Goal: Transaction & Acquisition: Purchase product/service

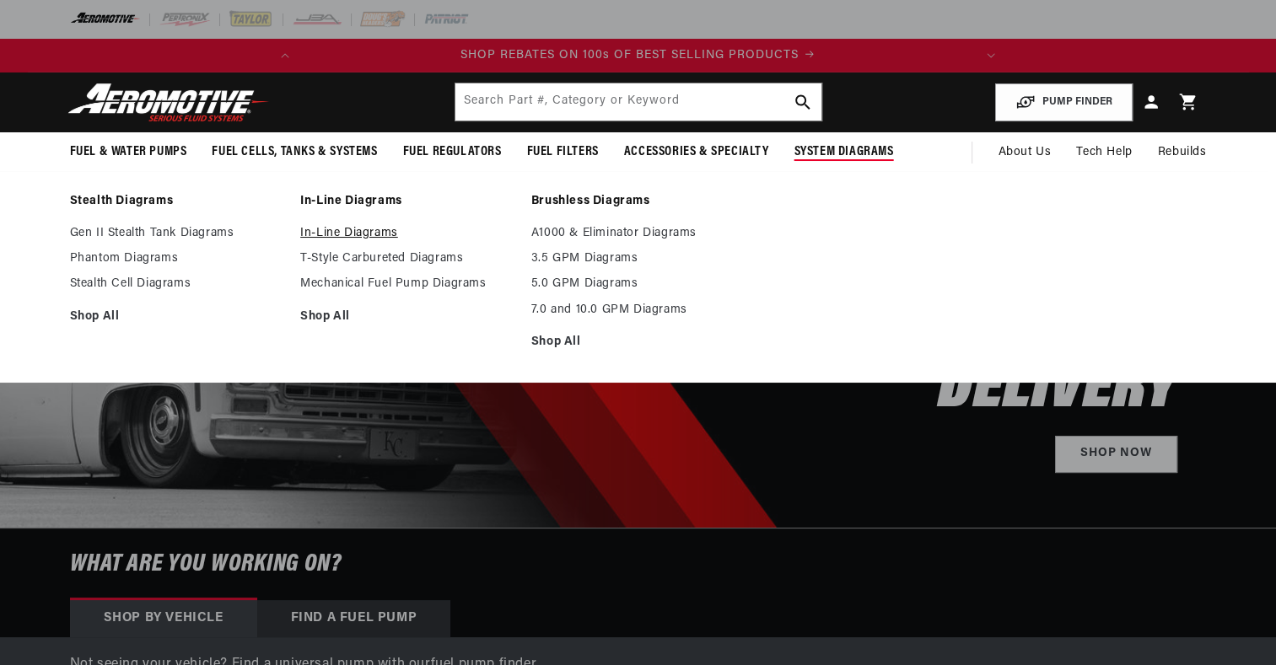
scroll to position [0, 702]
click at [352, 236] on link "In-Line Diagrams" at bounding box center [407, 233] width 214 height 15
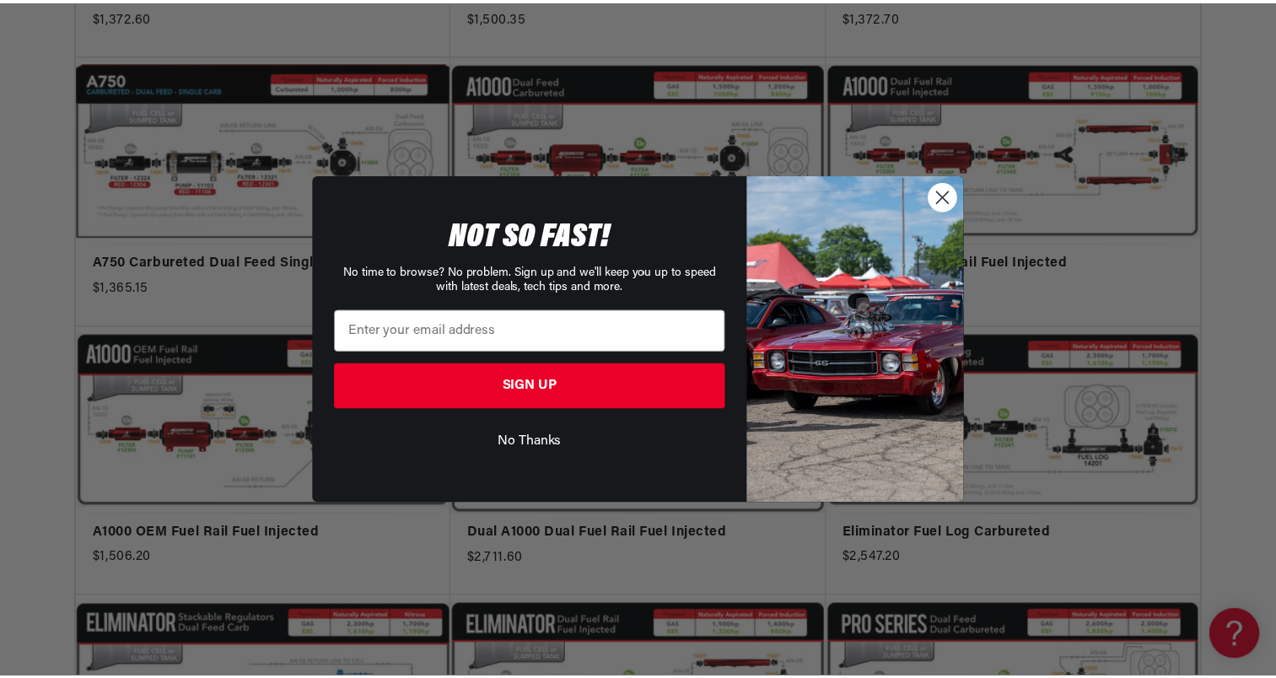
scroll to position [0, 667]
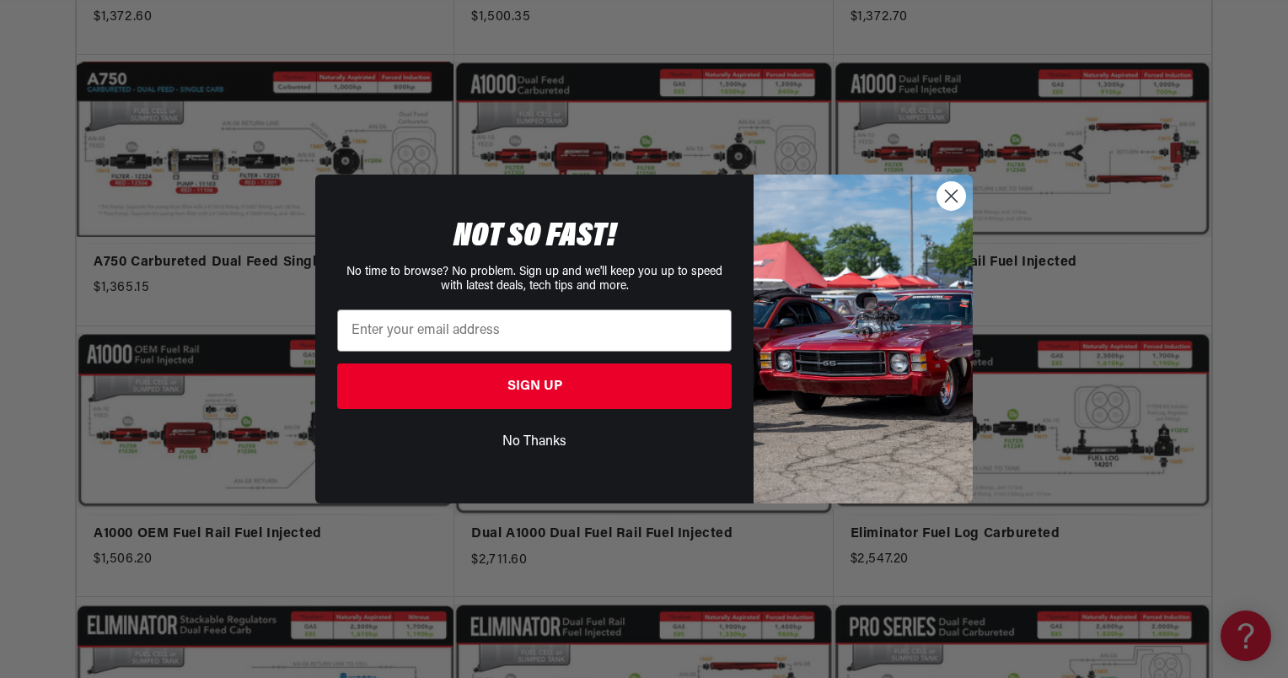
click at [956, 198] on circle "Close dialog" at bounding box center [952, 196] width 28 height 28
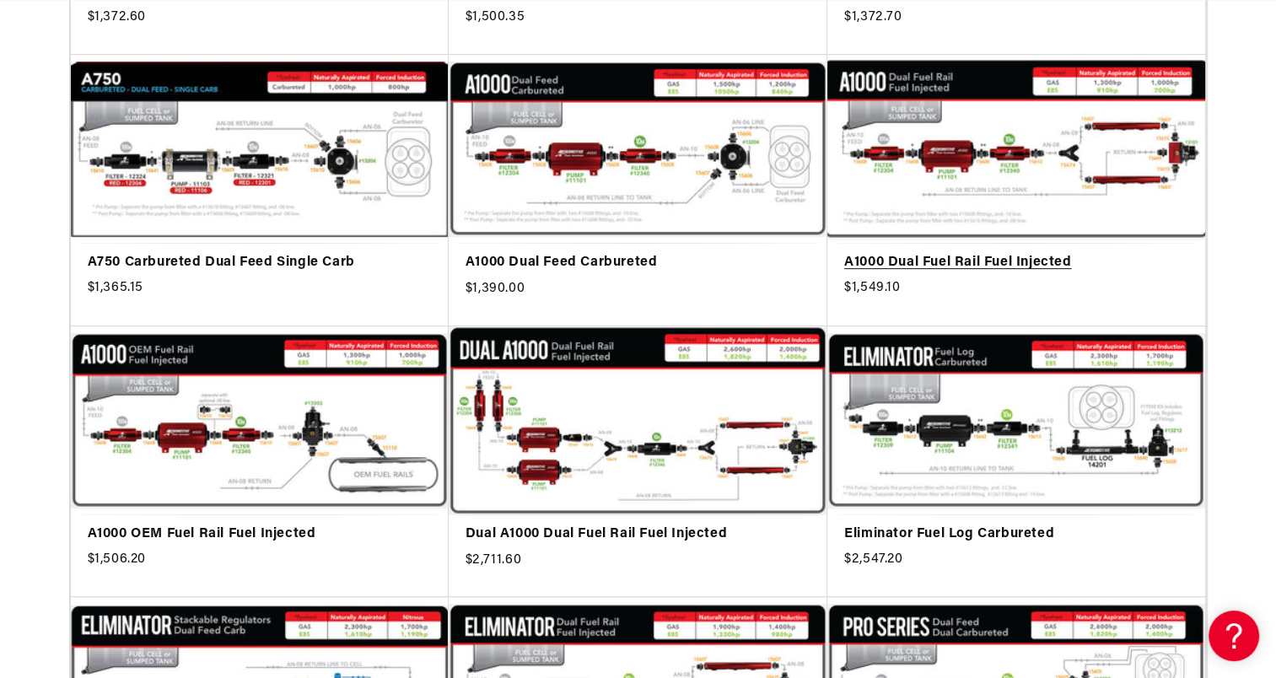
click at [907, 252] on link "A1000 Dual Fuel Rail Fuel Injected" at bounding box center [1016, 263] width 344 height 22
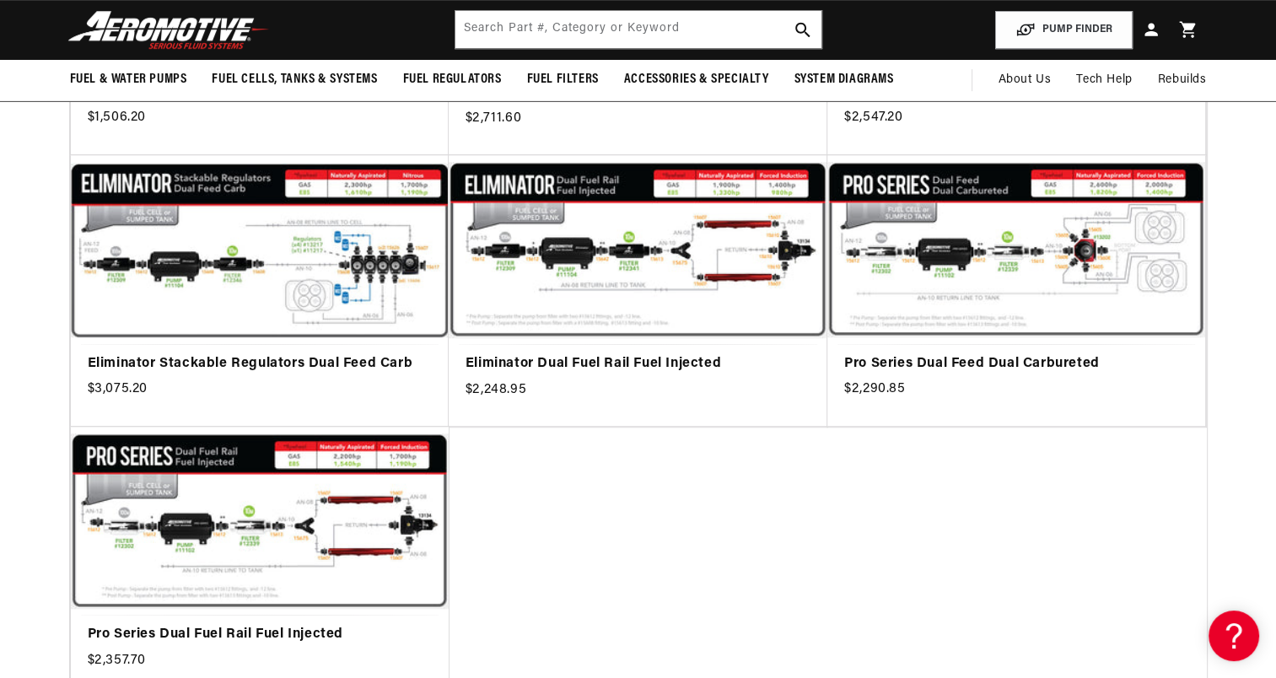
scroll to position [1012, 0]
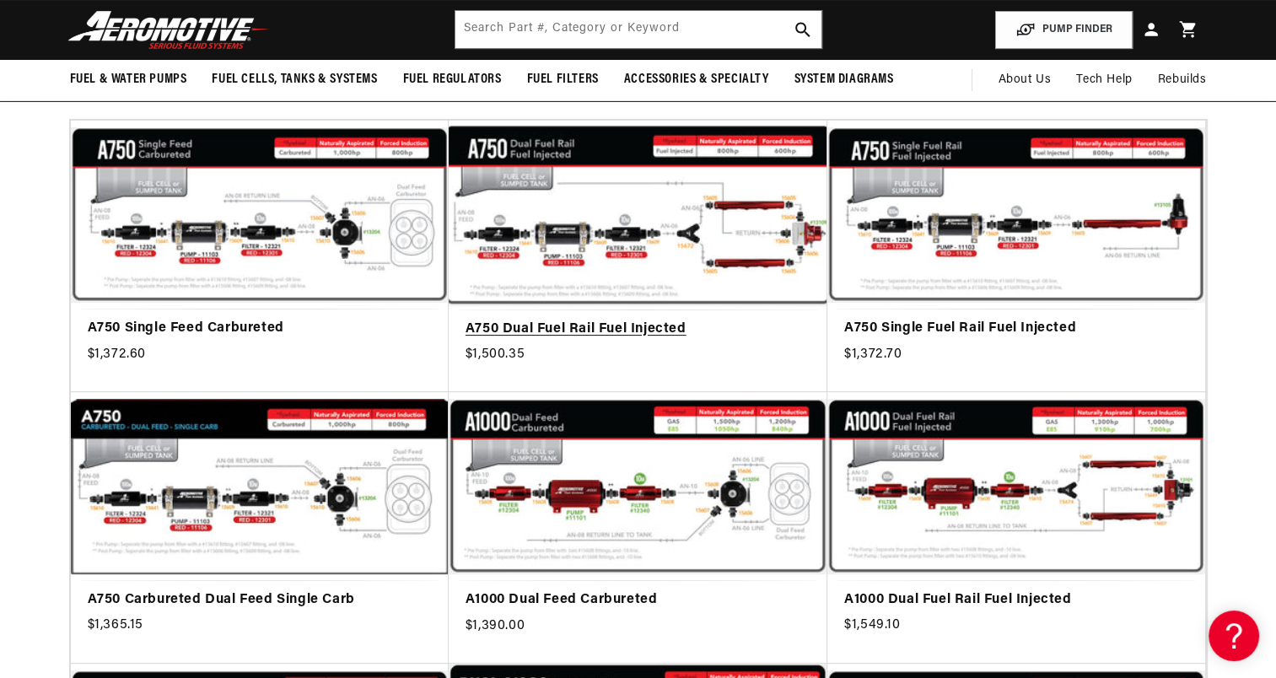
click at [717, 319] on link "A750 Dual Fuel Rail Fuel Injected" at bounding box center [637, 330] width 345 height 22
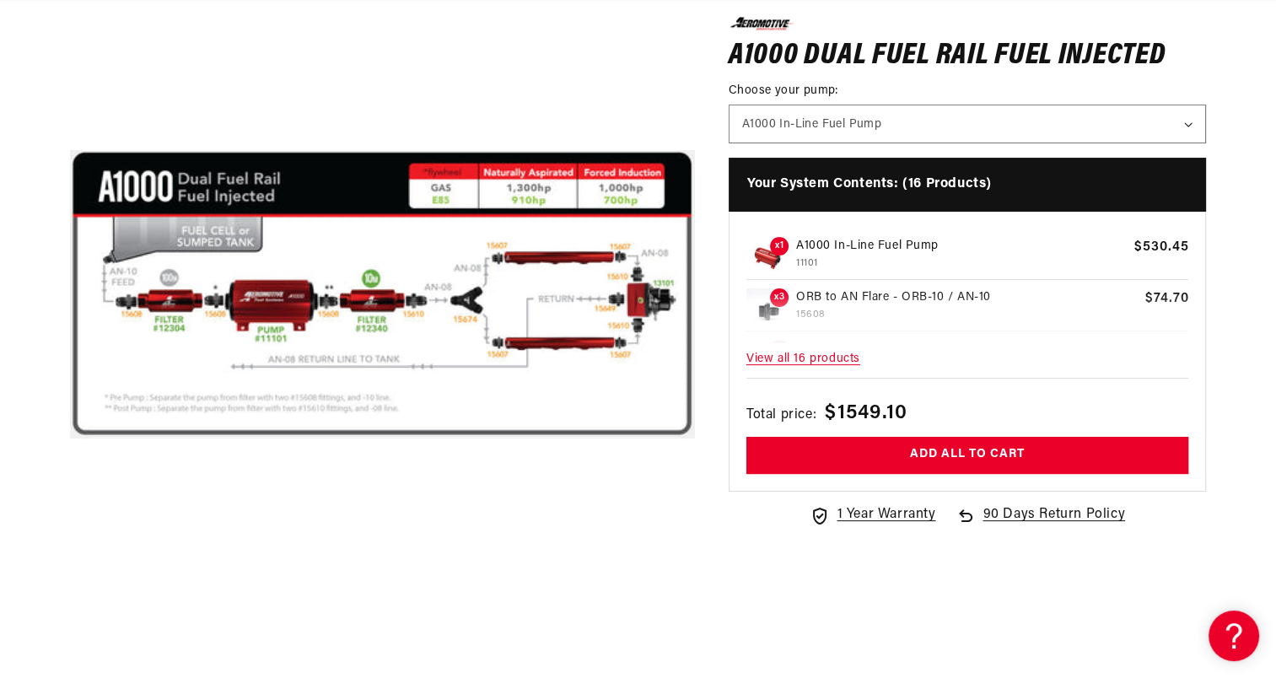
scroll to position [0, 667]
click at [827, 358] on span "View all 16 products" at bounding box center [967, 359] width 443 height 36
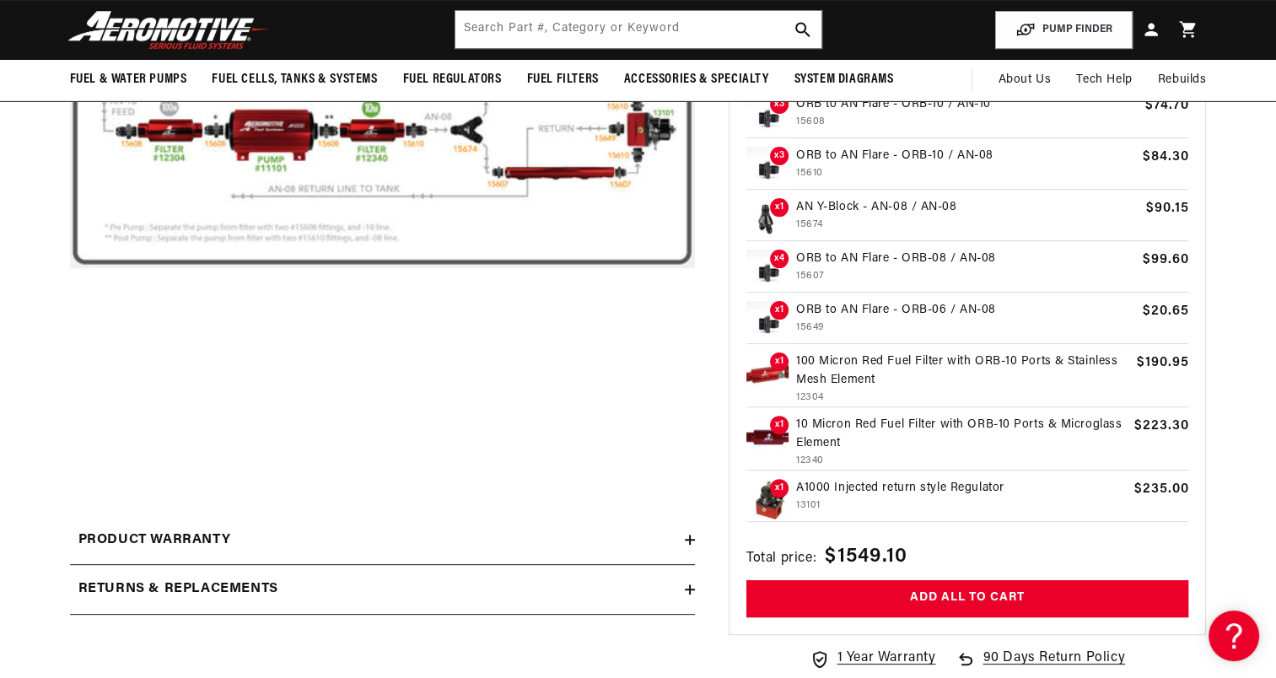
scroll to position [422, 0]
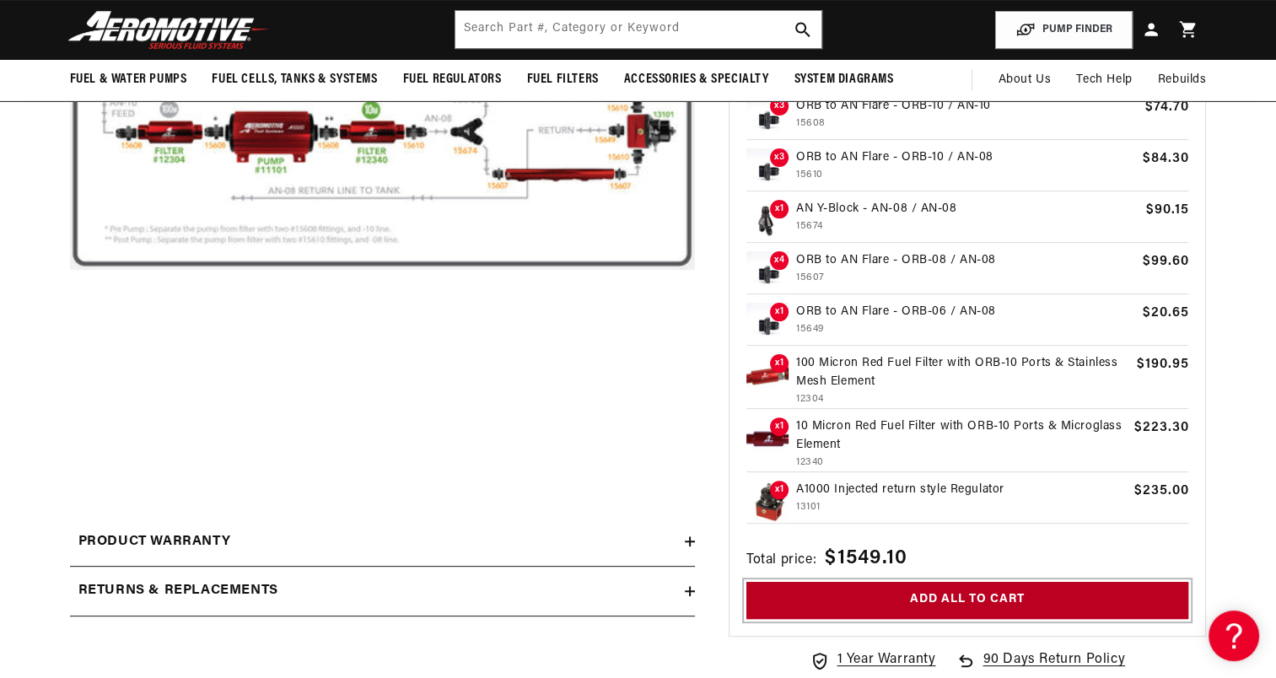
click at [1029, 597] on button "Add all to cart" at bounding box center [967, 601] width 443 height 38
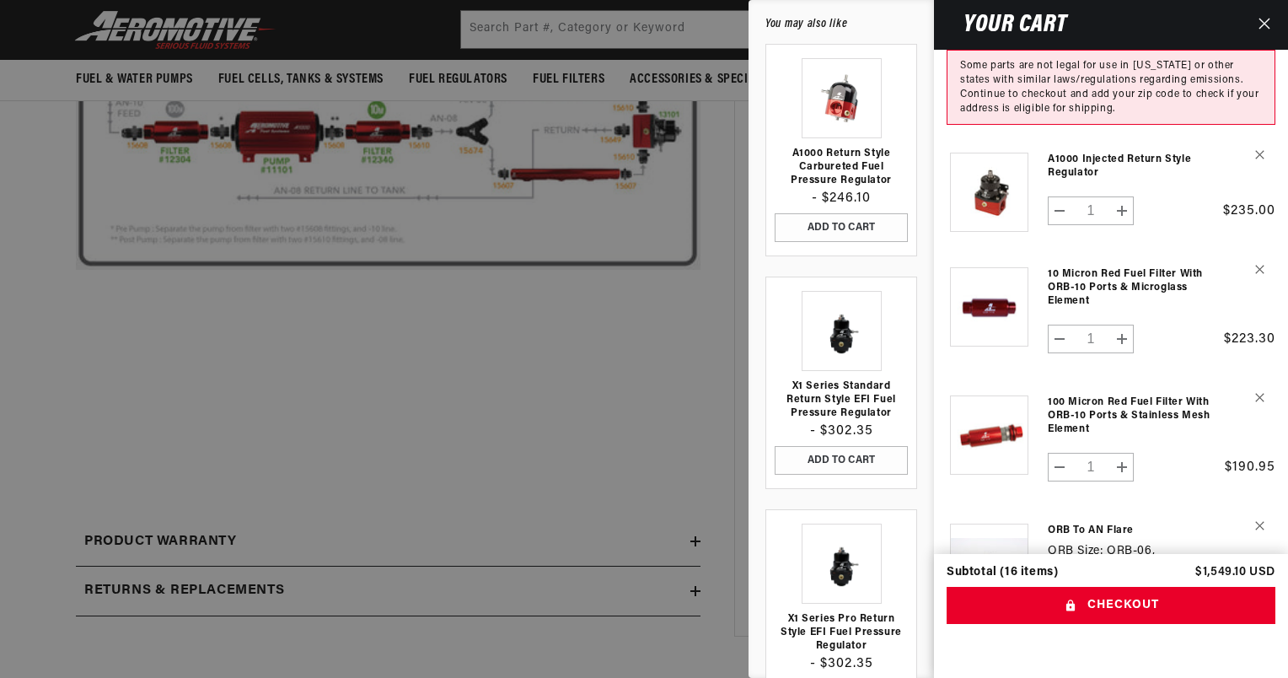
scroll to position [0, 0]
click at [1255, 155] on icon "Remove A1000 Injected return style Regulator" at bounding box center [1259, 154] width 9 height 9
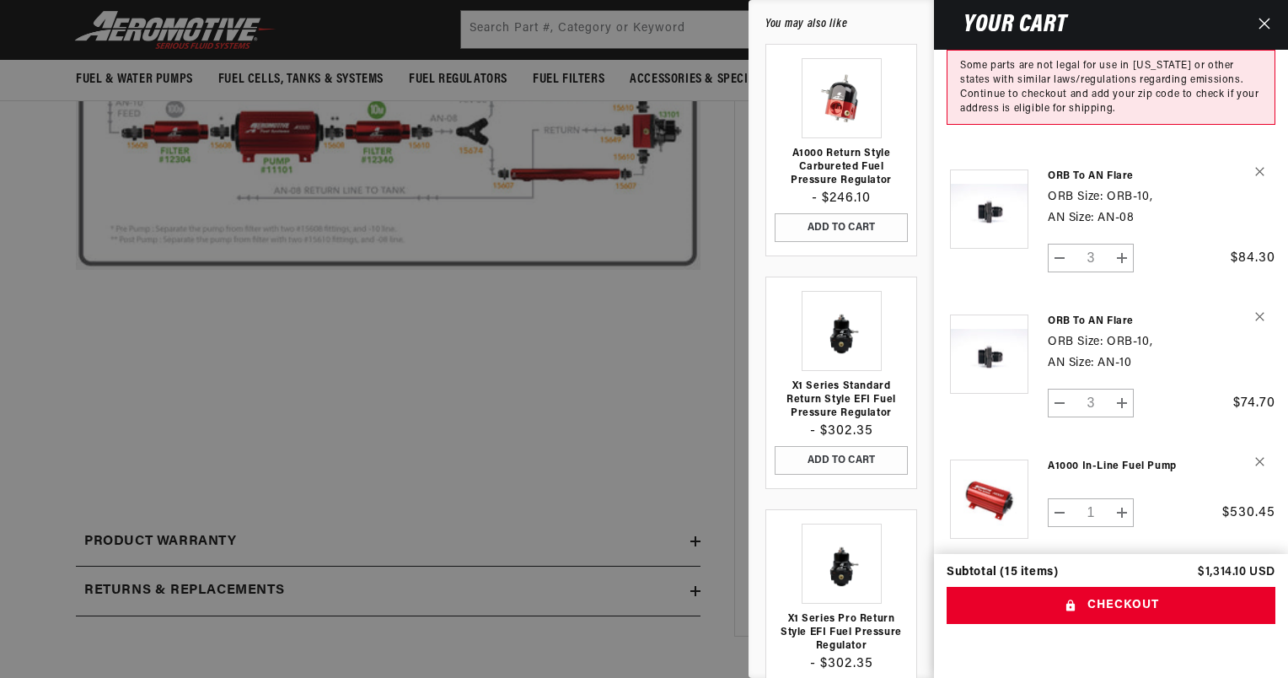
scroll to position [715, 0]
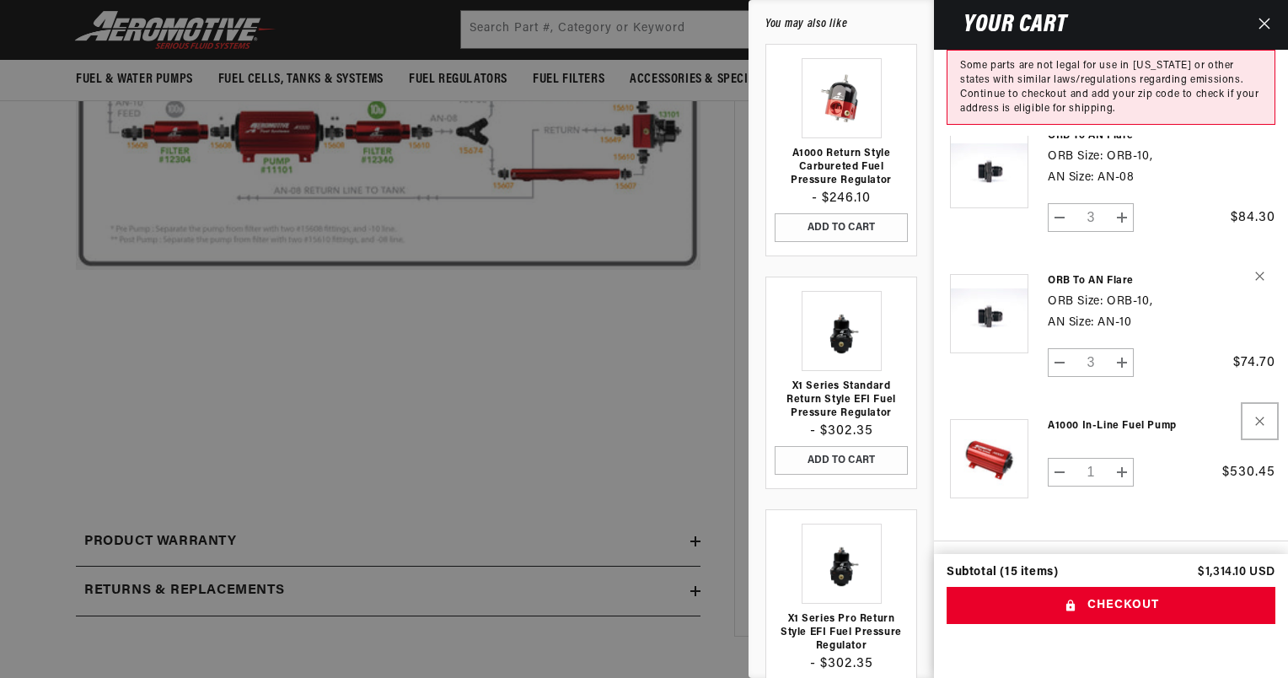
click at [1257, 422] on icon "Remove A1000 In-Line Fuel Pump" at bounding box center [1259, 421] width 8 height 8
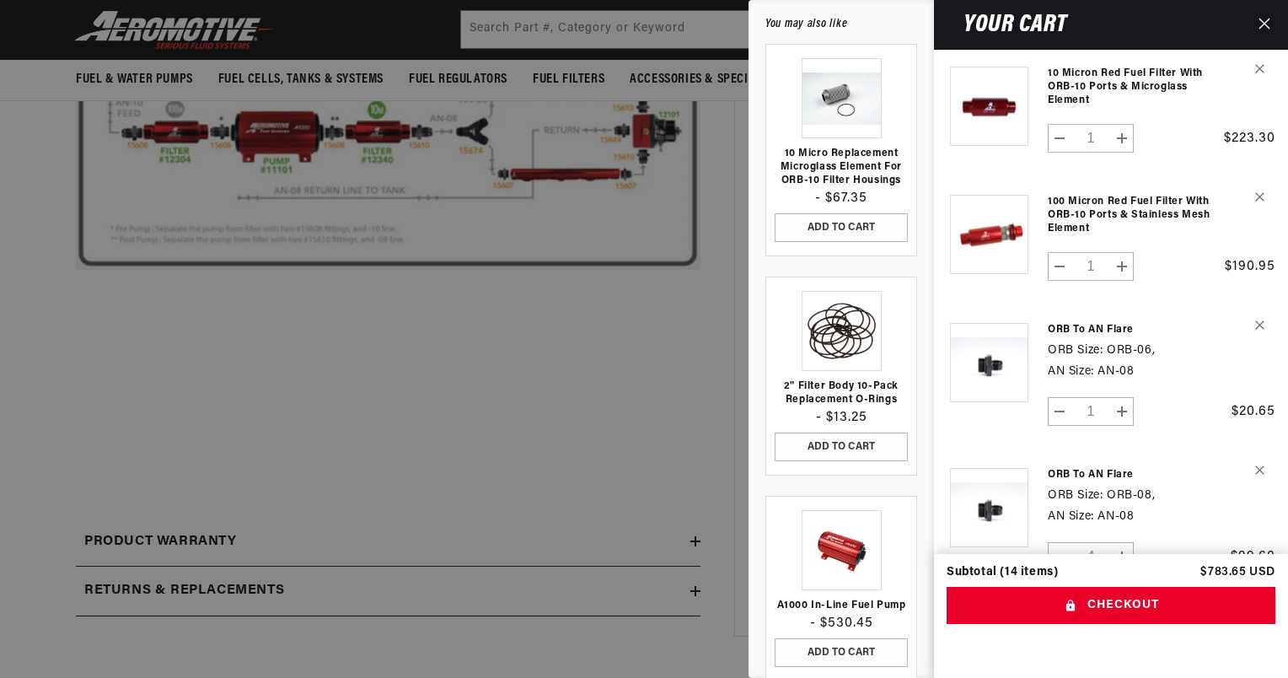
scroll to position [0, 667]
click at [1255, 68] on icon "Remove 10 Micron Red Fuel Filter with ORB-10 Ports & Microglass Element" at bounding box center [1259, 68] width 9 height 9
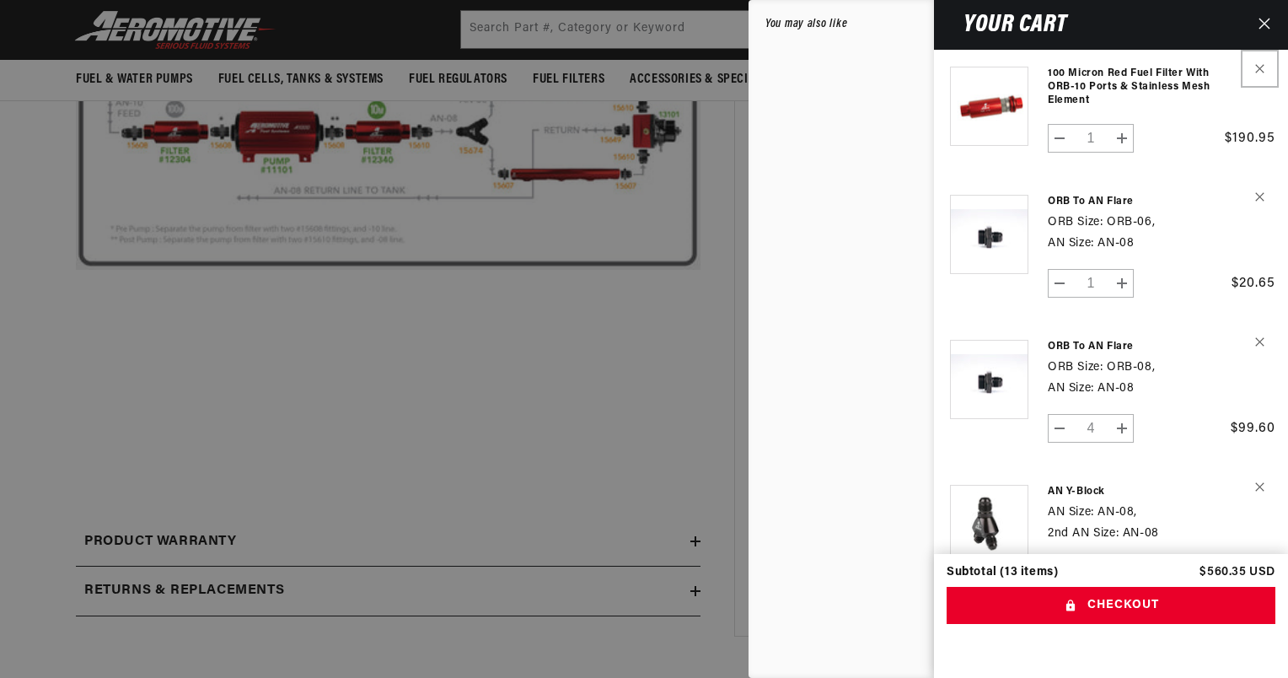
click at [1257, 71] on icon "Remove 100 Micron Red Fuel Filter with ORB-10 Ports & Stainless Mesh Element" at bounding box center [1259, 68] width 9 height 9
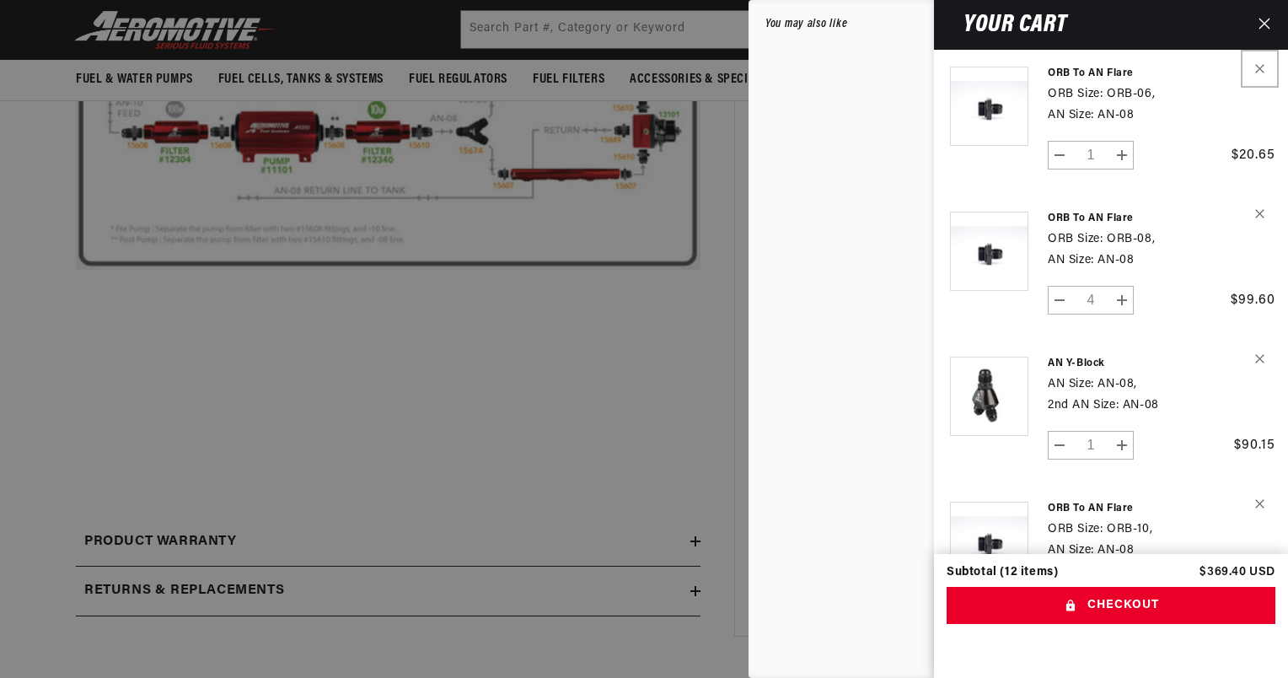
click at [1257, 71] on icon "Remove ORB to AN Flare - ORB-06 / AN-08" at bounding box center [1259, 68] width 9 height 9
click at [1257, 71] on icon "Remove ORB to AN Flare - ORB-08 / AN-08" at bounding box center [1259, 68] width 9 height 9
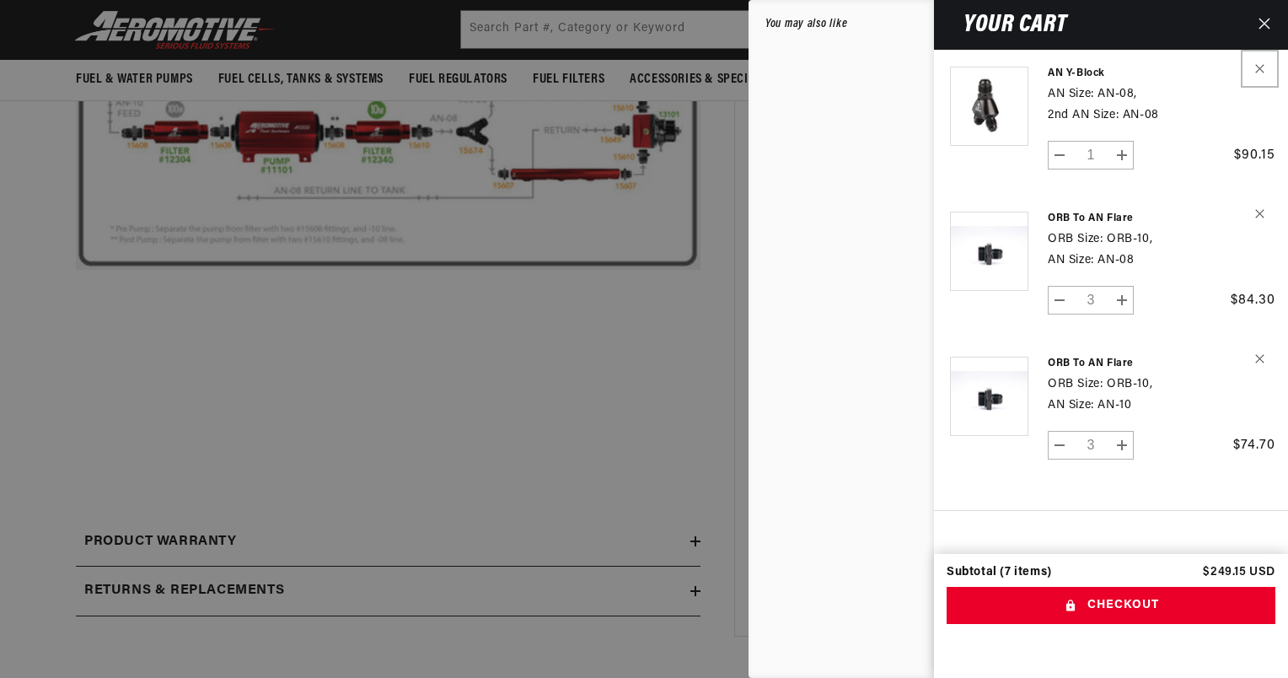
click at [1257, 71] on icon "Remove AN Y-Block - AN-08 / AN-08" at bounding box center [1259, 68] width 9 height 9
click at [1260, 77] on button "Remove ORB to AN Flare - ORB-10 / AN-08" at bounding box center [1260, 69] width 30 height 30
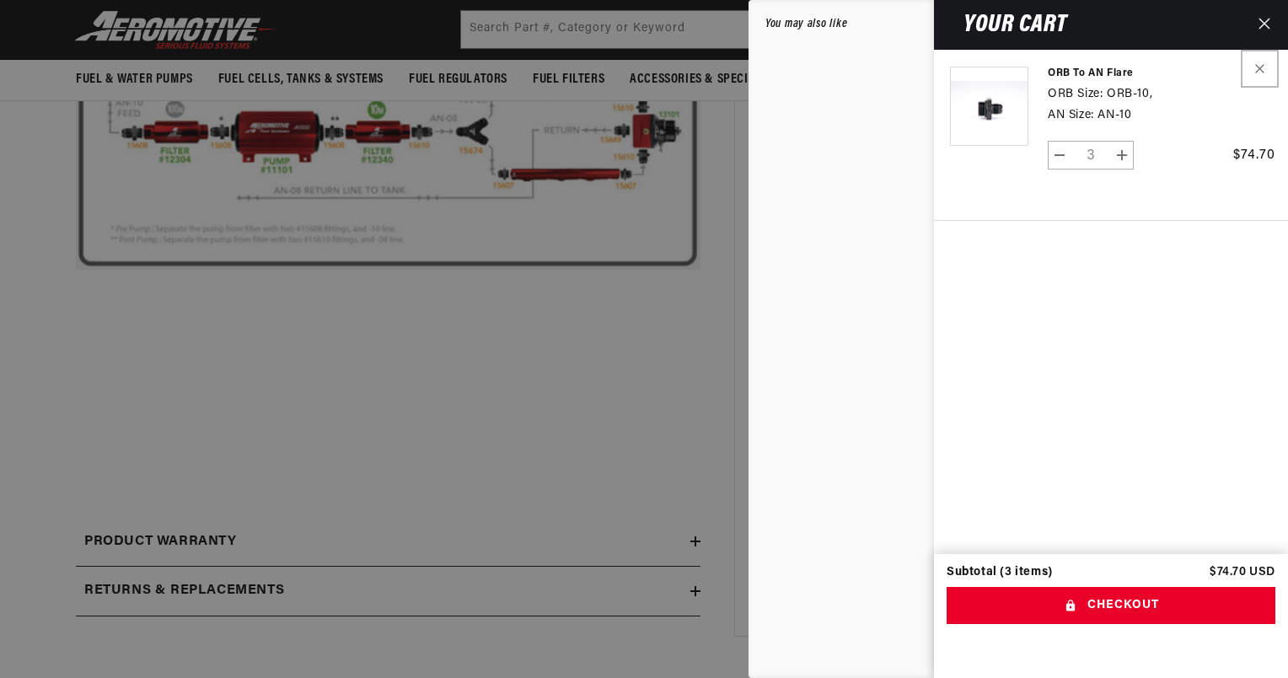
click at [1260, 77] on button "Remove ORB to AN Flare - ORB-10 / AN-10" at bounding box center [1260, 69] width 30 height 30
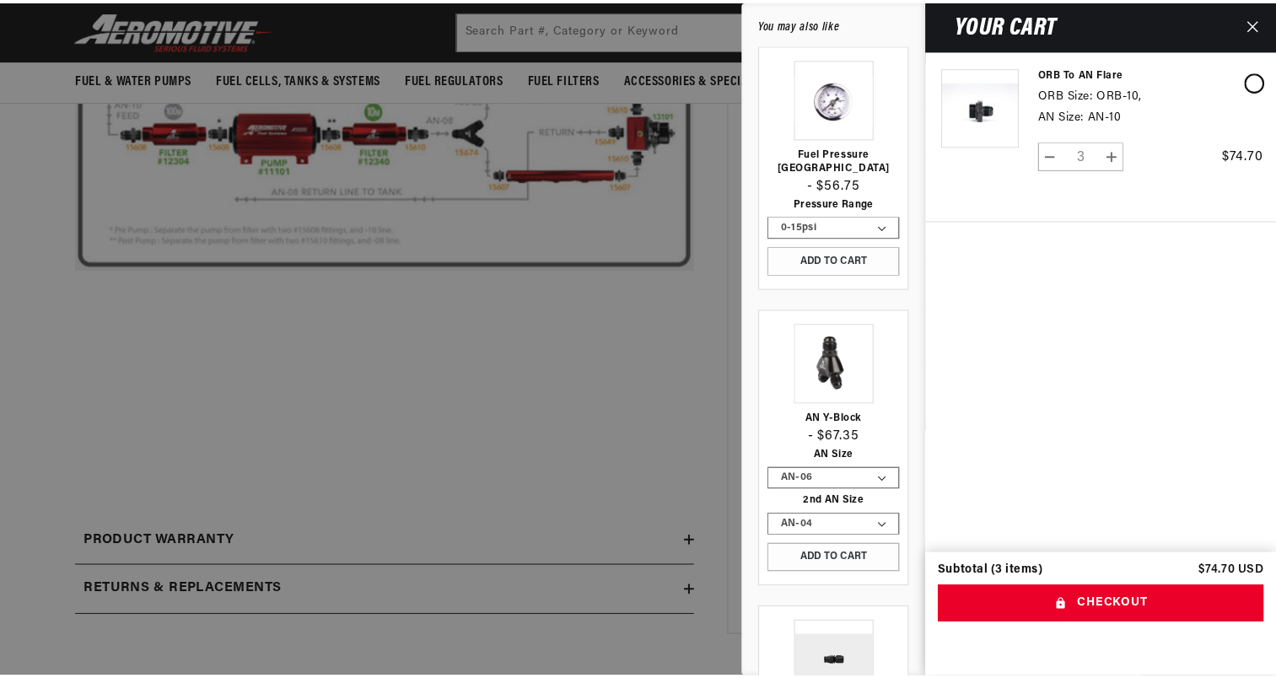
scroll to position [0, 667]
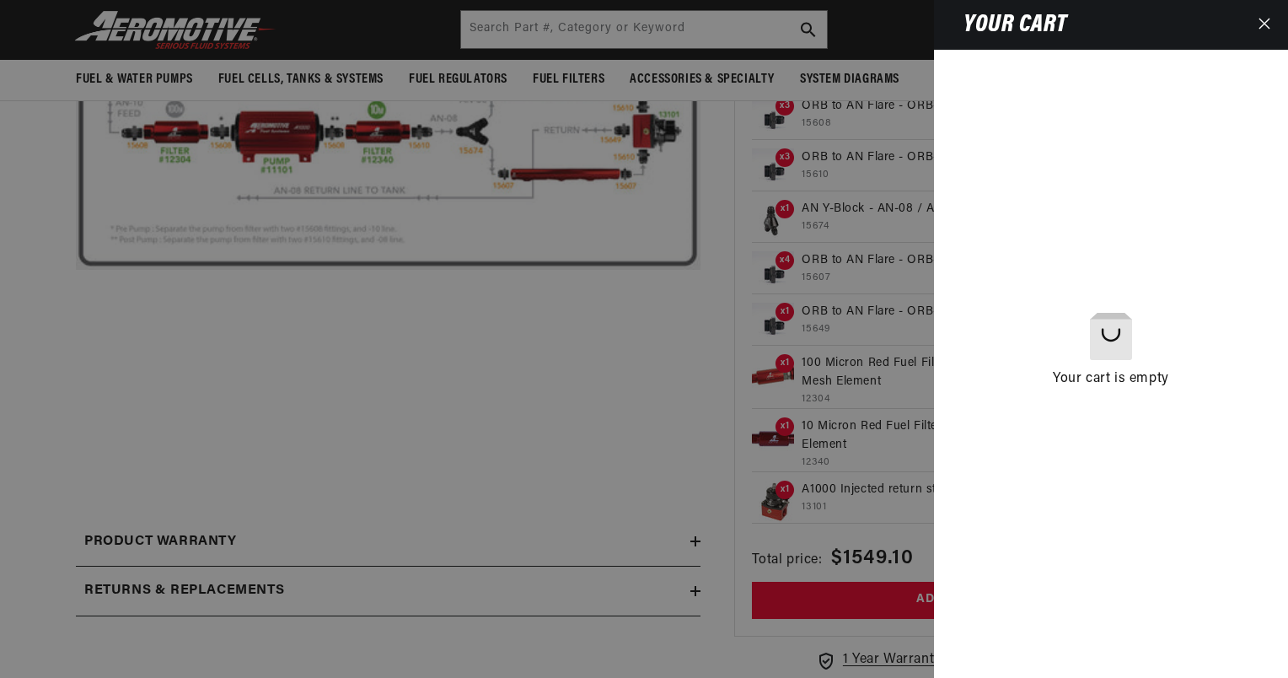
click at [1262, 28] on icon "Close" at bounding box center [1265, 24] width 12 height 12
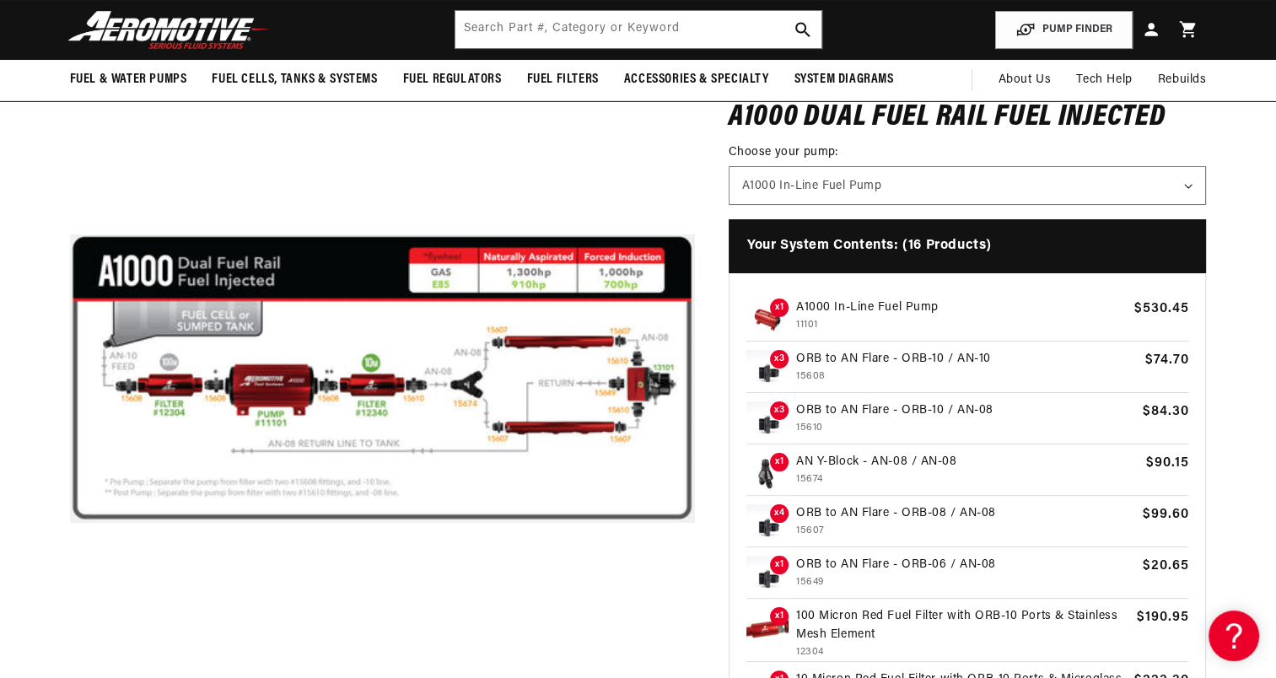
scroll to position [0, 0]
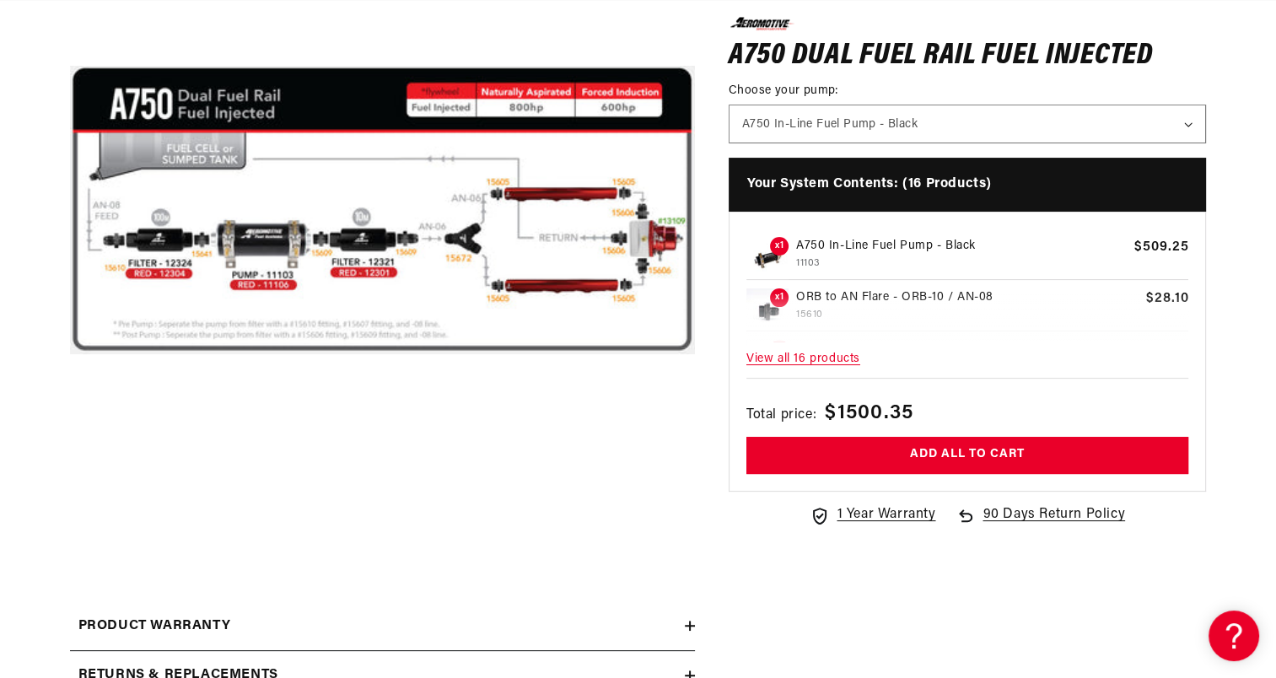
scroll to position [0, 667]
click at [806, 364] on span "View all 16 products" at bounding box center [967, 359] width 443 height 36
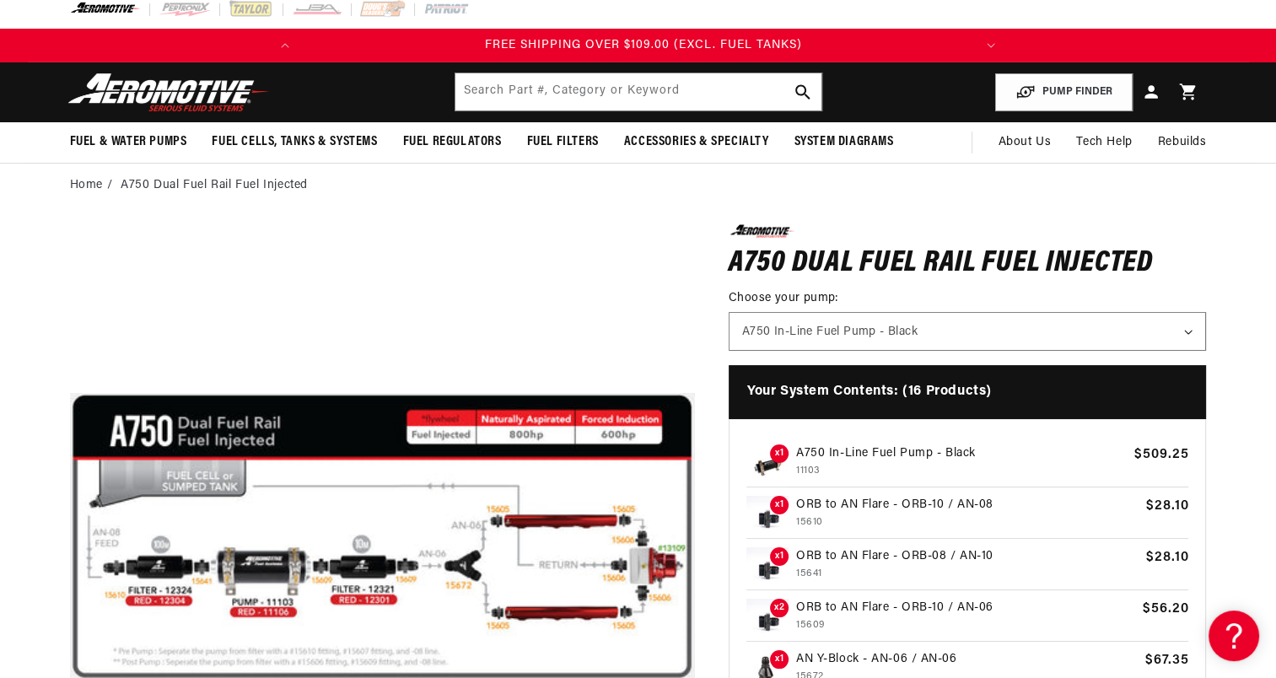
scroll to position [0, 0]
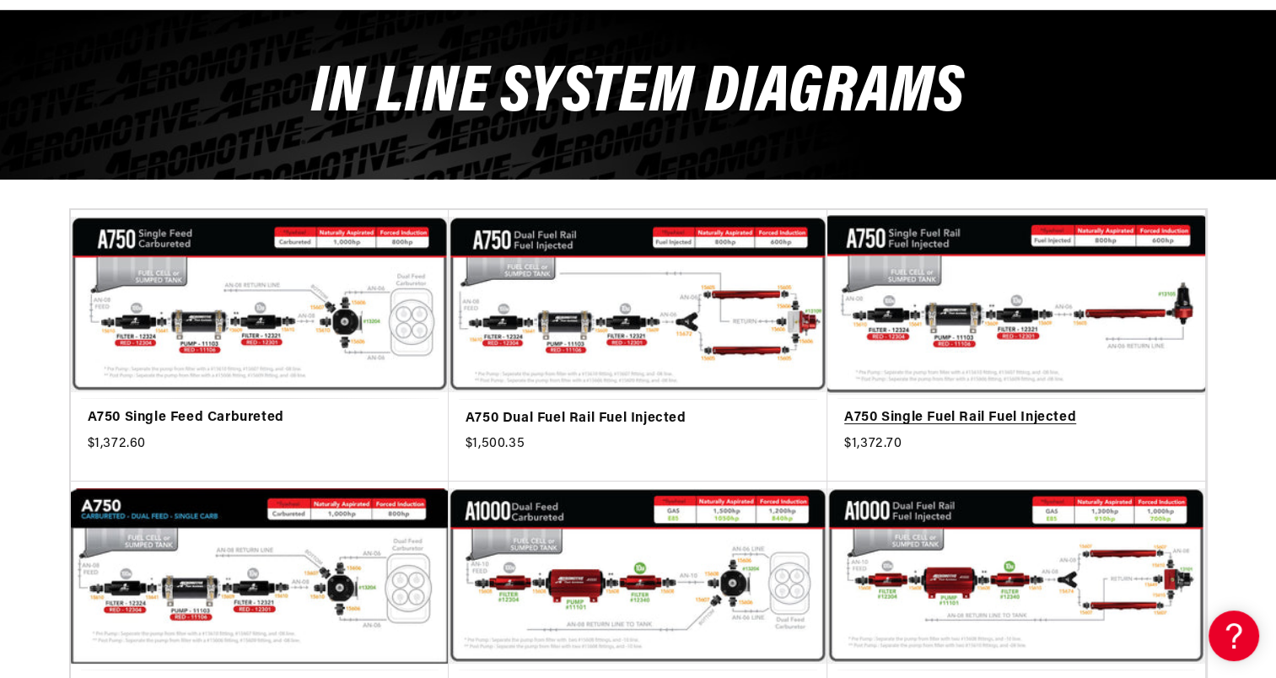
scroll to position [169, 0]
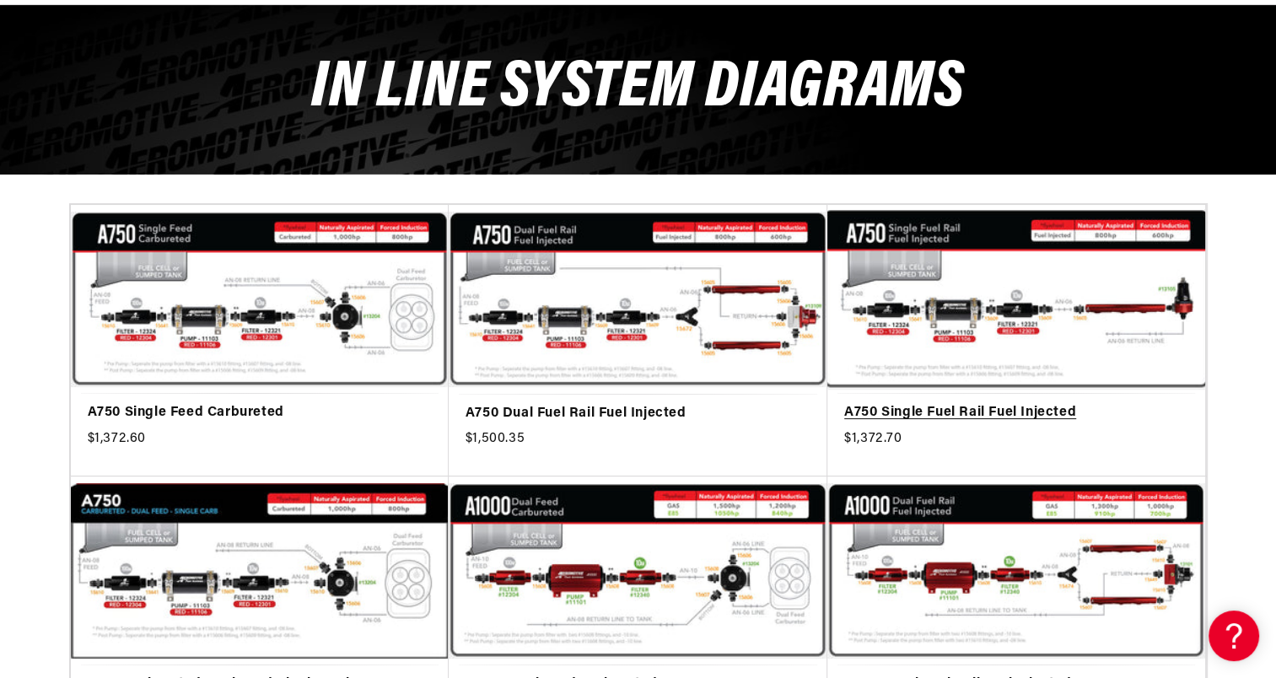
click at [1029, 402] on link "A750 Single Fuel Rail Fuel Injected" at bounding box center [1016, 413] width 344 height 22
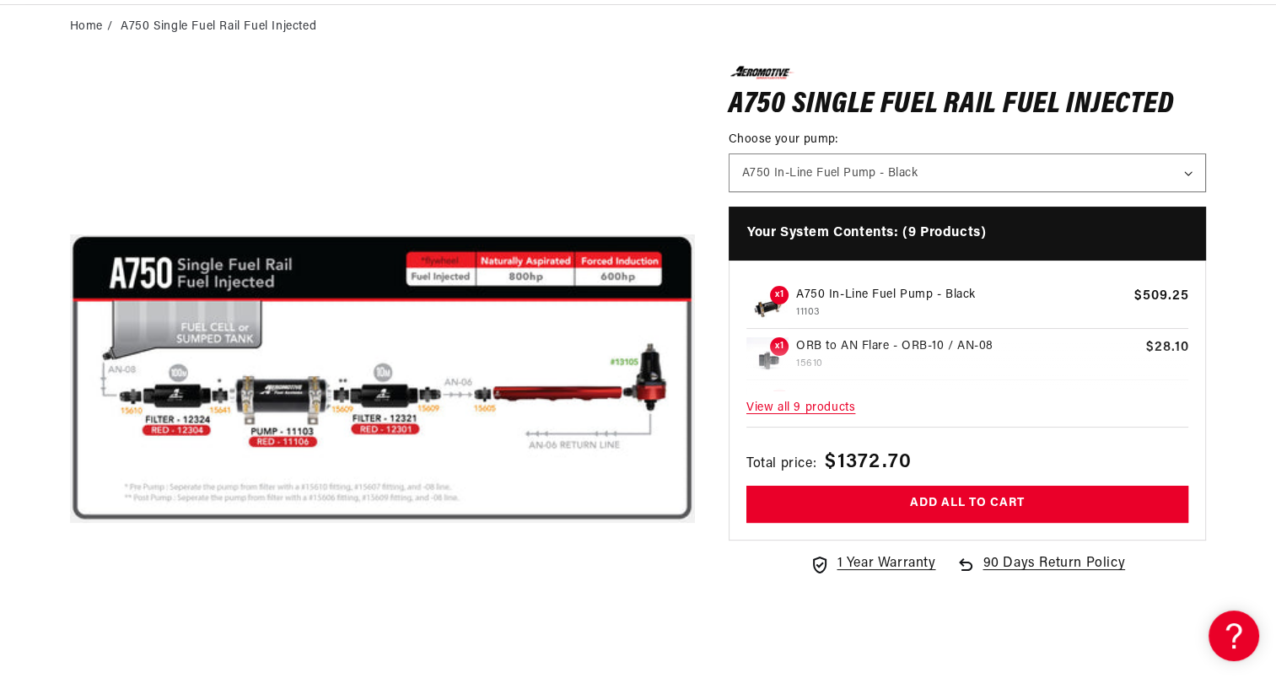
click at [799, 411] on span "View all 9 products" at bounding box center [967, 408] width 443 height 36
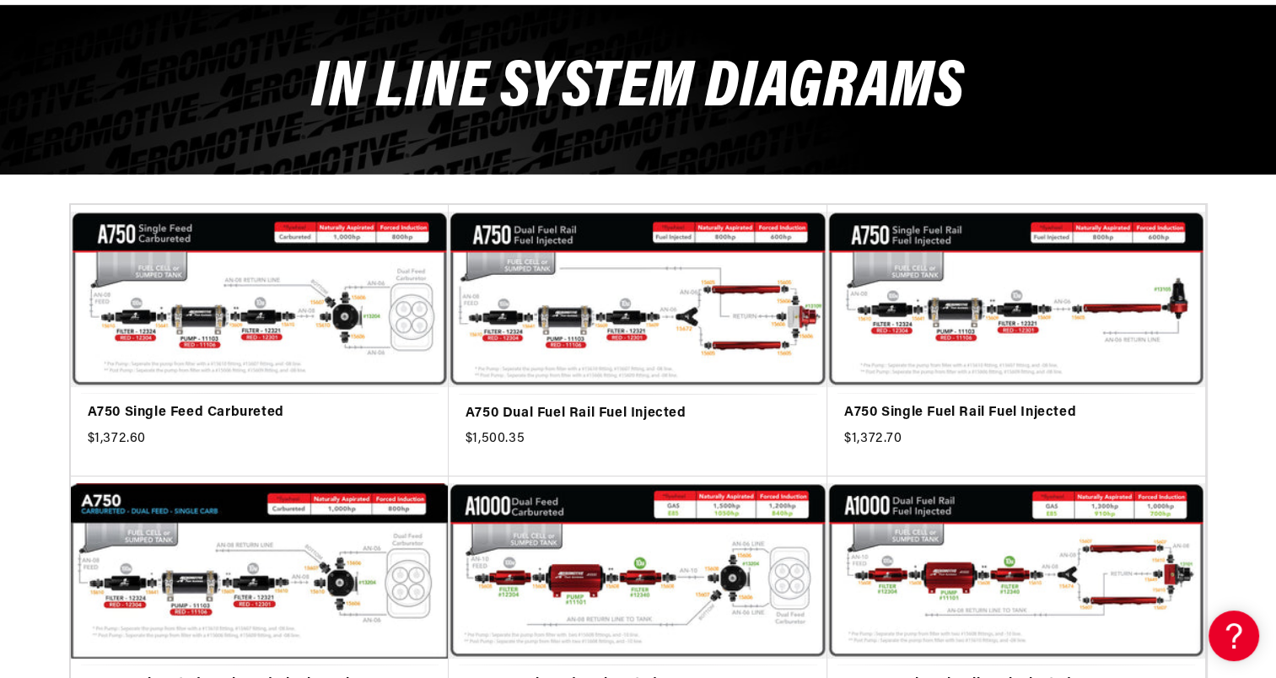
scroll to position [0, 667]
